Goal: Find specific page/section: Find specific page/section

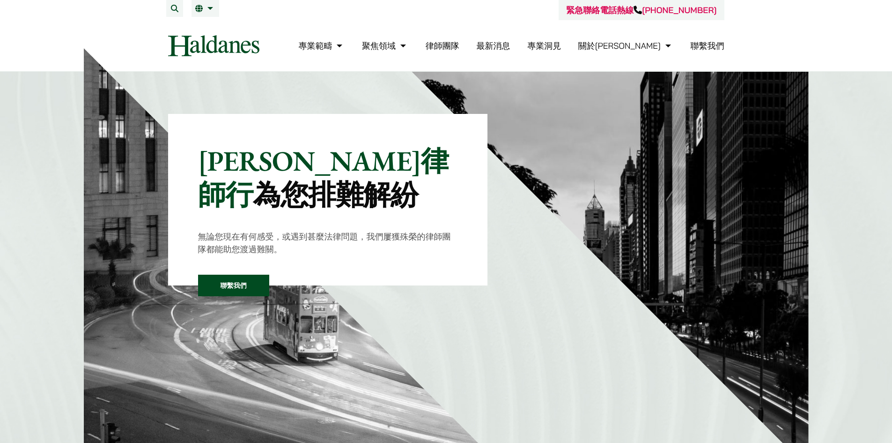
click at [456, 44] on link "律師團隊" at bounding box center [443, 45] width 34 height 11
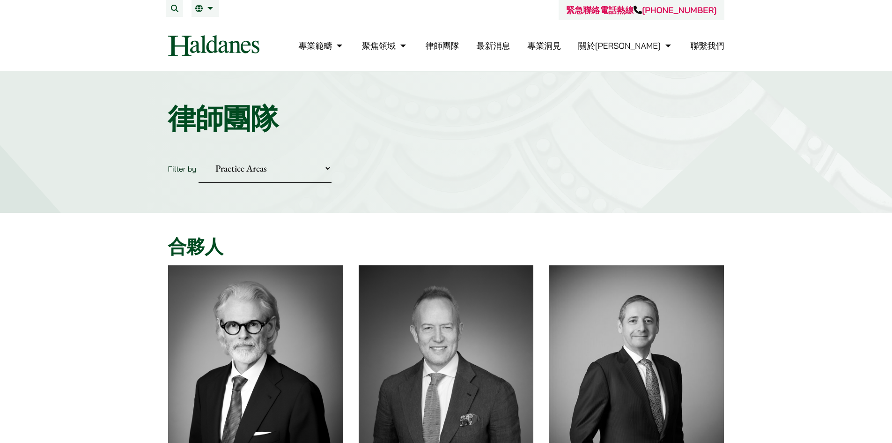
click at [280, 171] on select "Practice Areas 傳媒、娛樂及體育事務 公司及商業業務 刑事辯護 反壟斷和競爭法 婚姻及家事法 欺詐、資產追踪和追討 民事訴訟及爭議解決 物業及物…" at bounding box center [265, 168] width 133 height 29
select select "divorce-and-family-law-tc"
click at [199, 154] on select "Practice Areas 傳媒、娛樂及體育事務 公司及商業業務 刑事辯護 反壟斷和競爭法 婚姻及家事法 欺詐、資產追踪和追討 民事訴訟及爭議解決 物業及物…" at bounding box center [265, 168] width 133 height 29
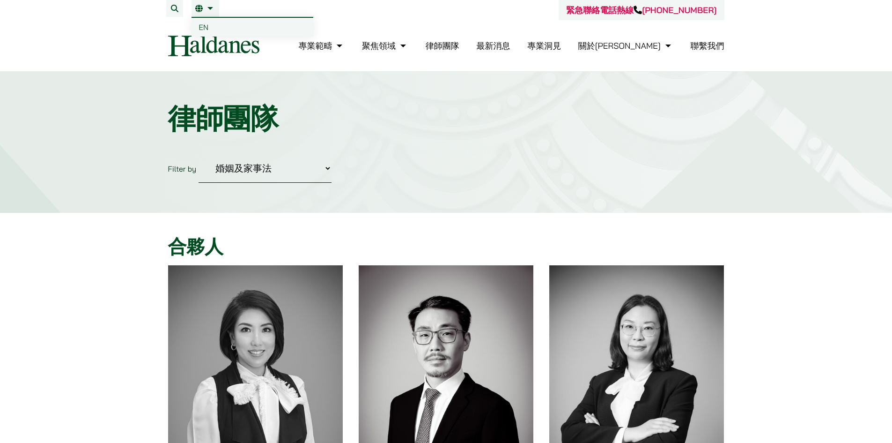
click at [201, 29] on span "EN" at bounding box center [204, 26] width 10 height 9
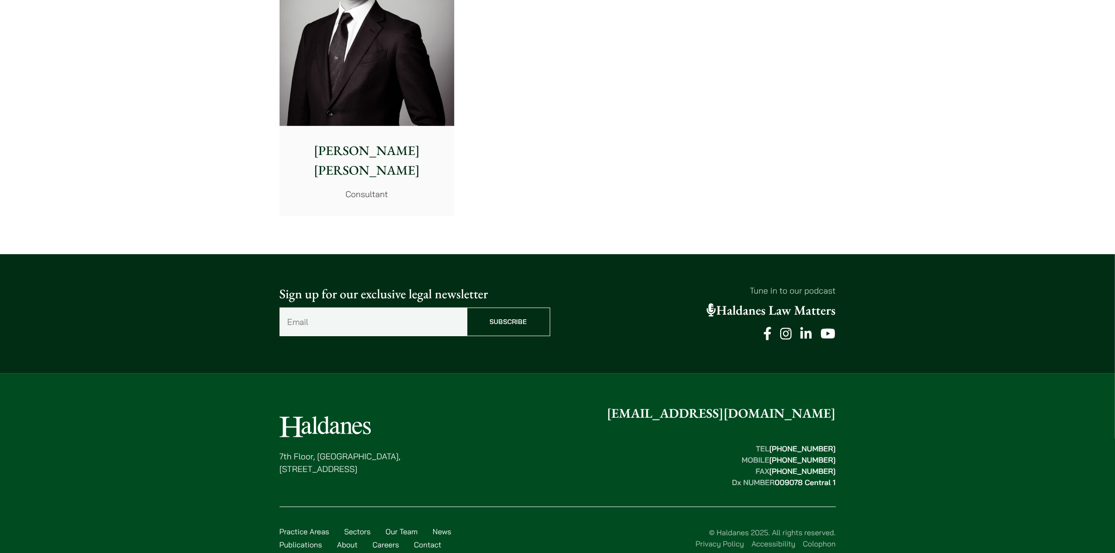
scroll to position [5078, 0]
